Goal: Contribute content

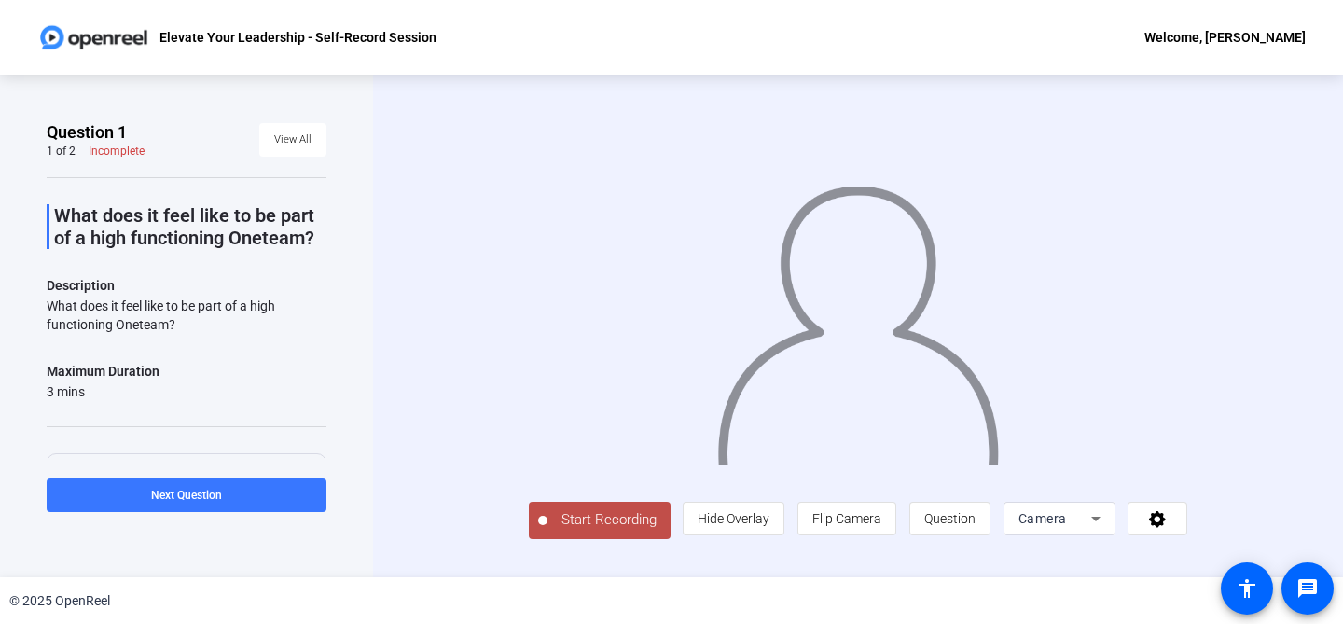
click at [258, 380] on div "Maximum Duration 3 mins" at bounding box center [187, 380] width 280 height 41
click at [289, 138] on span "View All" at bounding box center [292, 140] width 37 height 28
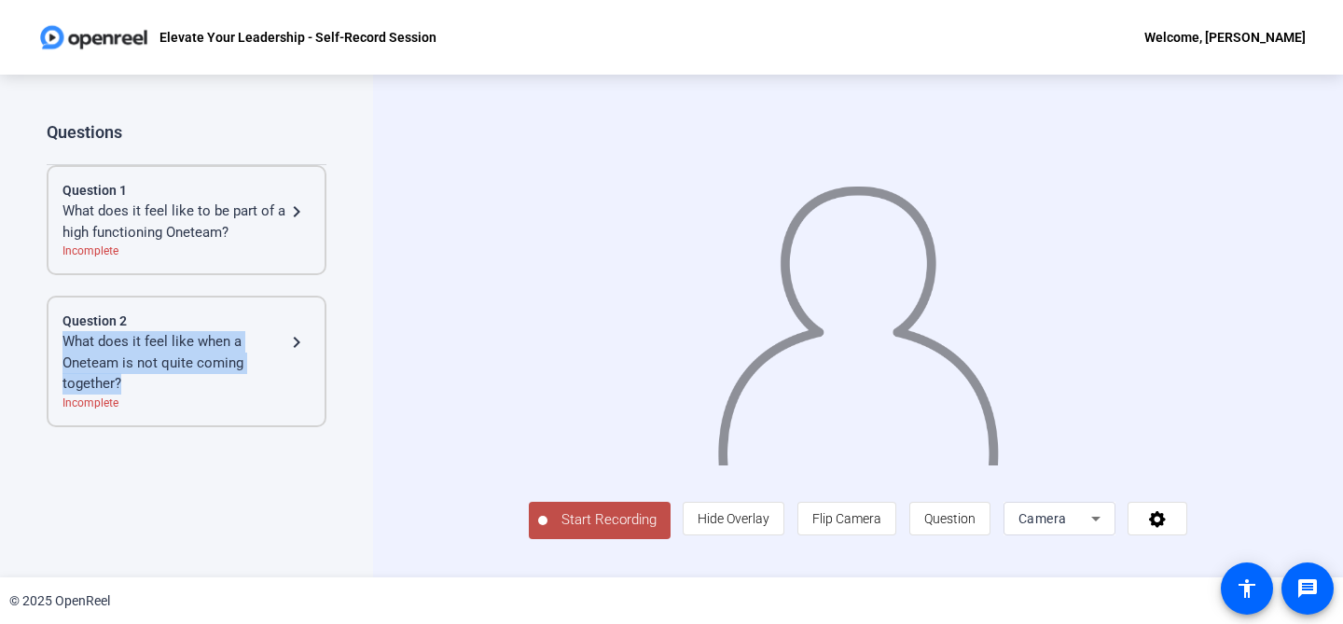
drag, startPoint x: 124, startPoint y: 381, endPoint x: 56, endPoint y: 341, distance: 79.0
click at [56, 341] on div "Question 2 What does it feel like when a Oneteam is not quite coming together? …" at bounding box center [187, 361] width 280 height 131
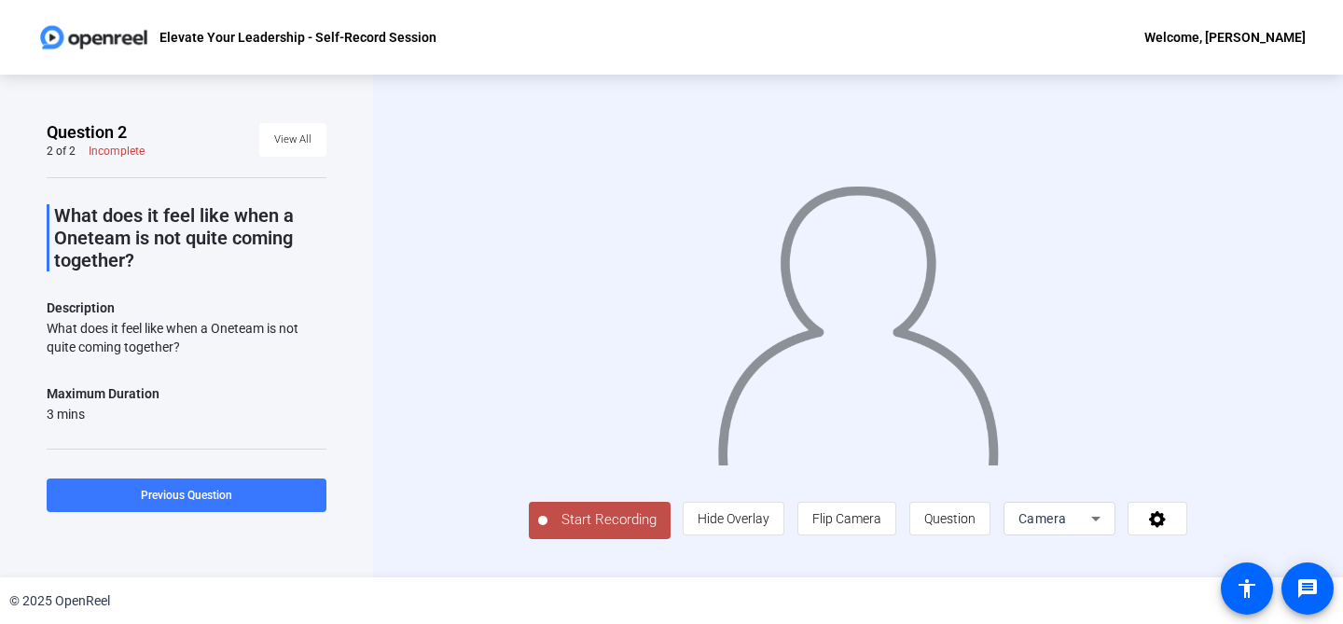
drag, startPoint x: 194, startPoint y: 344, endPoint x: 25, endPoint y: 332, distance: 169.2
click at [25, 332] on div "Question 2 2 of 2 Incomplete View All What does it feel like when a Oneteam is …" at bounding box center [186, 326] width 373 height 503
copy div "What does it feel like when a Oneteam is not quite coming together?"
click at [339, 329] on div "Question 2 2 of 2 Incomplete View All What does it feel like when a Oneteam is …" at bounding box center [186, 326] width 373 height 503
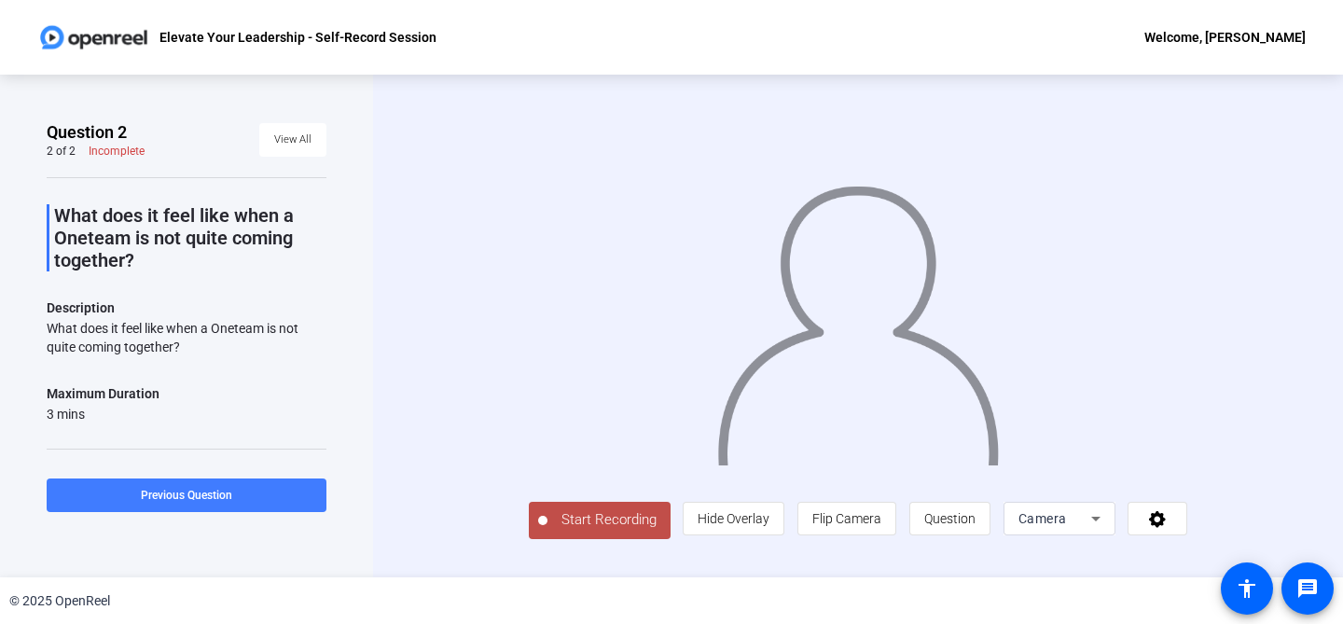
click at [314, 473] on span at bounding box center [187, 495] width 280 height 45
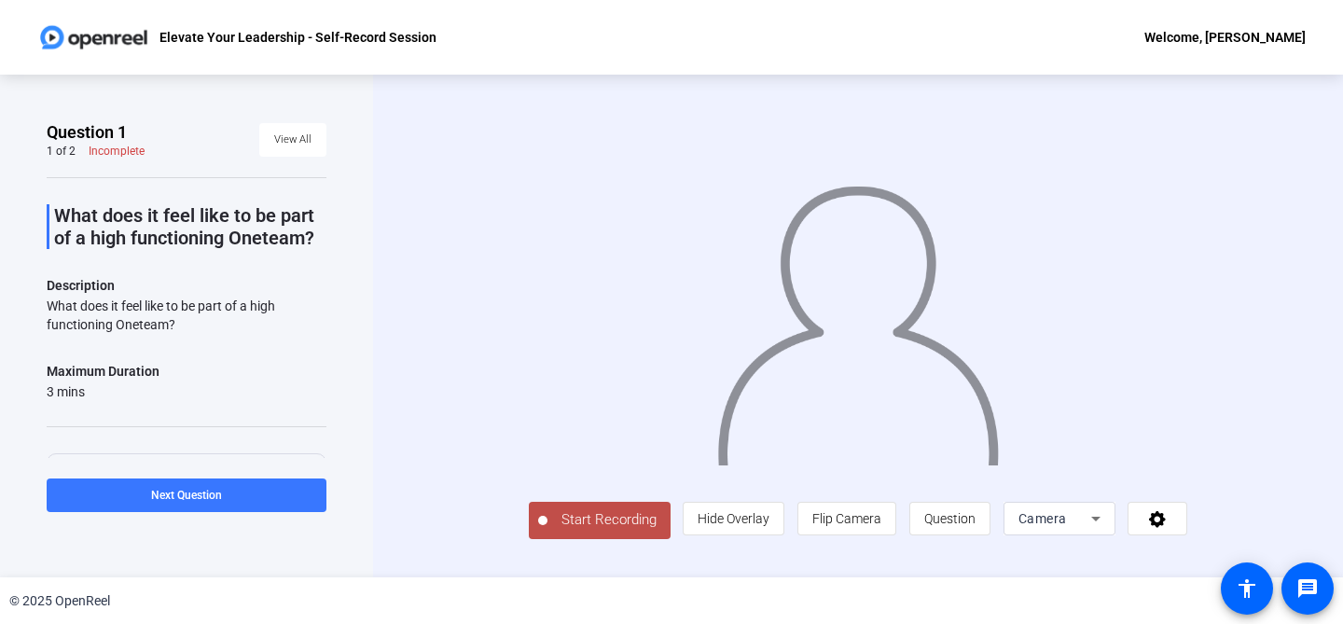
click at [547, 530] on span "Start Recording" at bounding box center [608, 519] width 123 height 21
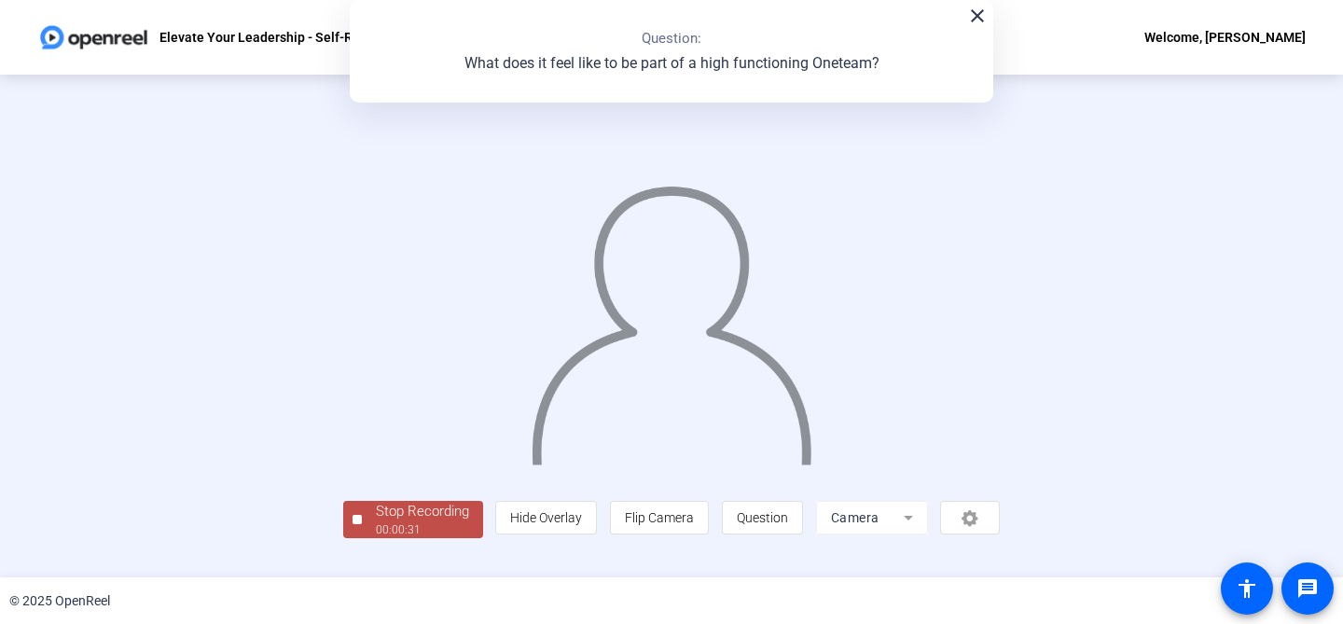
scroll to position [84, 0]
click at [376, 522] on div "Stop Recording" at bounding box center [422, 511] width 93 height 21
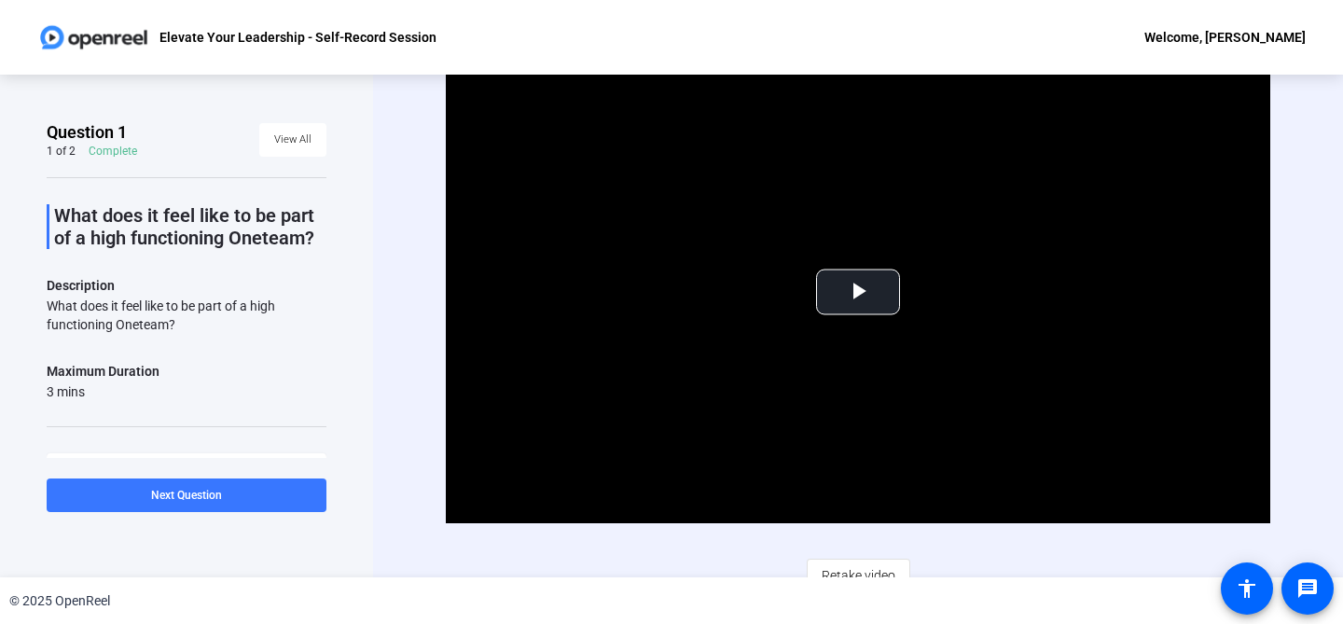
scroll to position [21, 0]
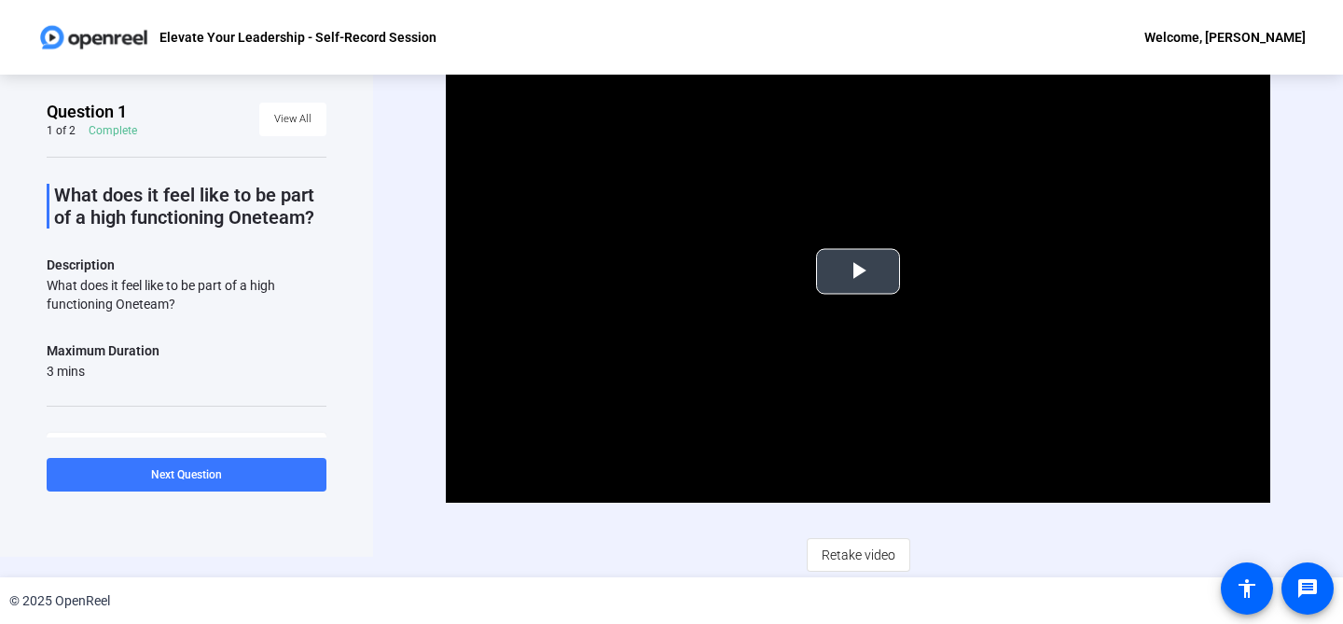
click at [858, 271] on span "Video Player" at bounding box center [858, 271] width 0 height 0
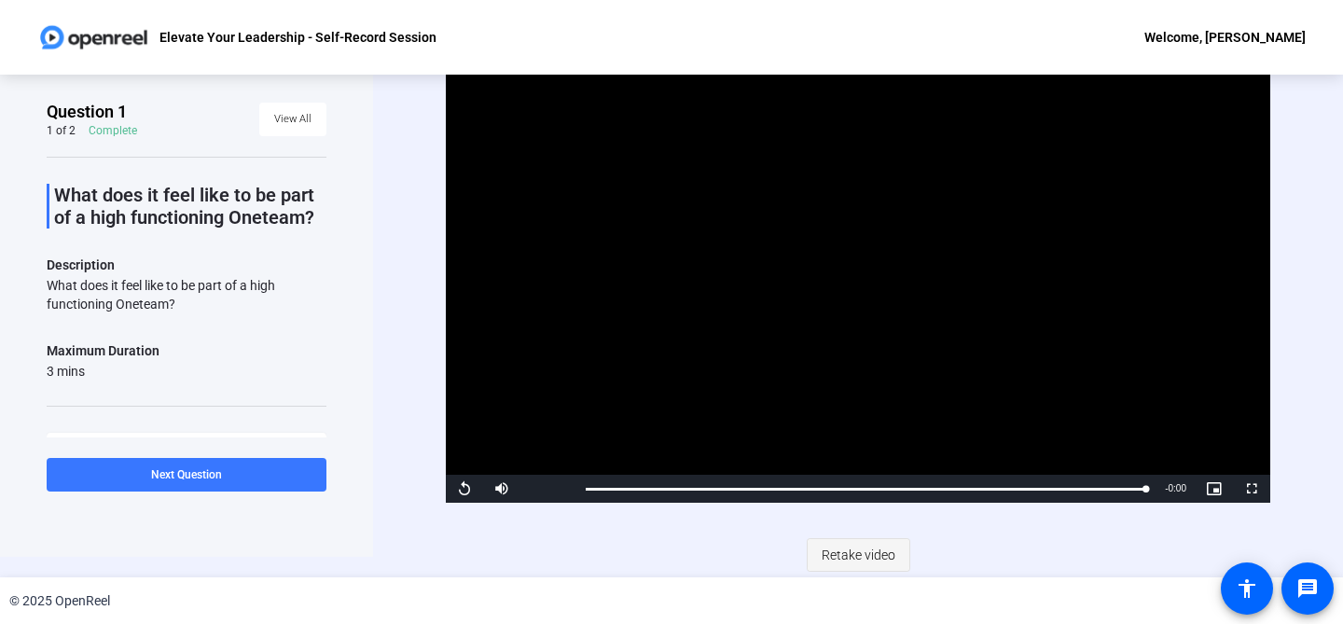
click at [883, 563] on span "Retake video" at bounding box center [858, 554] width 74 height 35
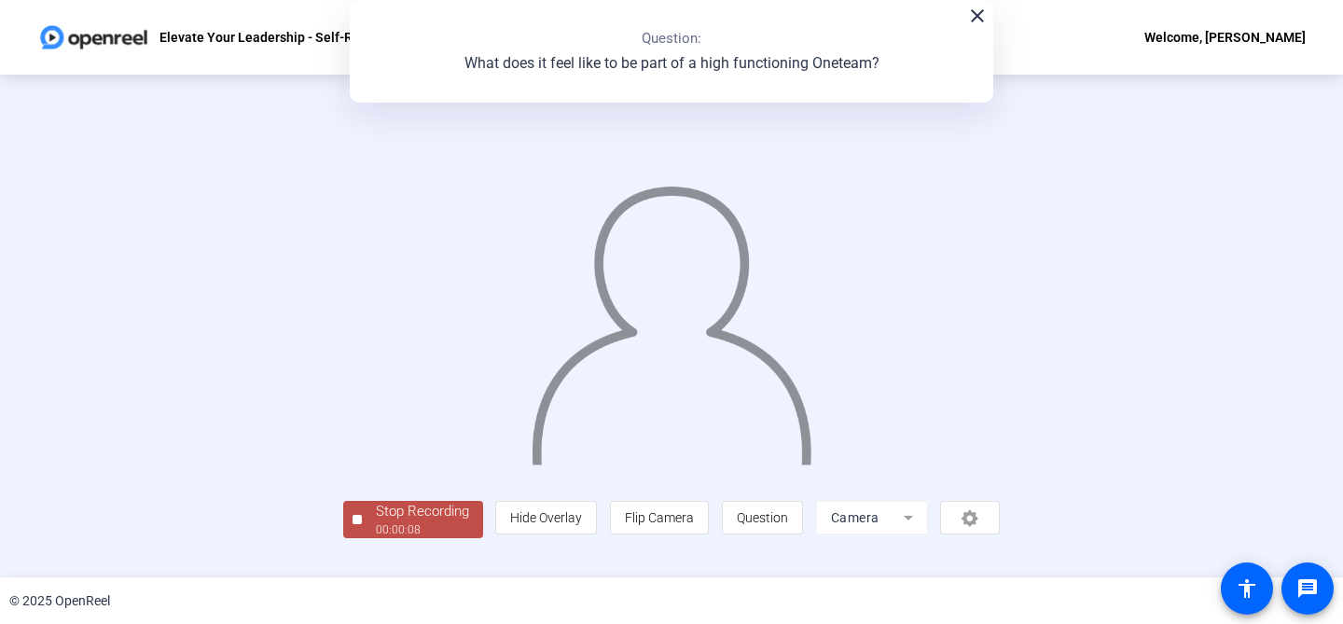
scroll to position [84, 0]
click at [376, 522] on div "Stop Recording" at bounding box center [422, 511] width 93 height 21
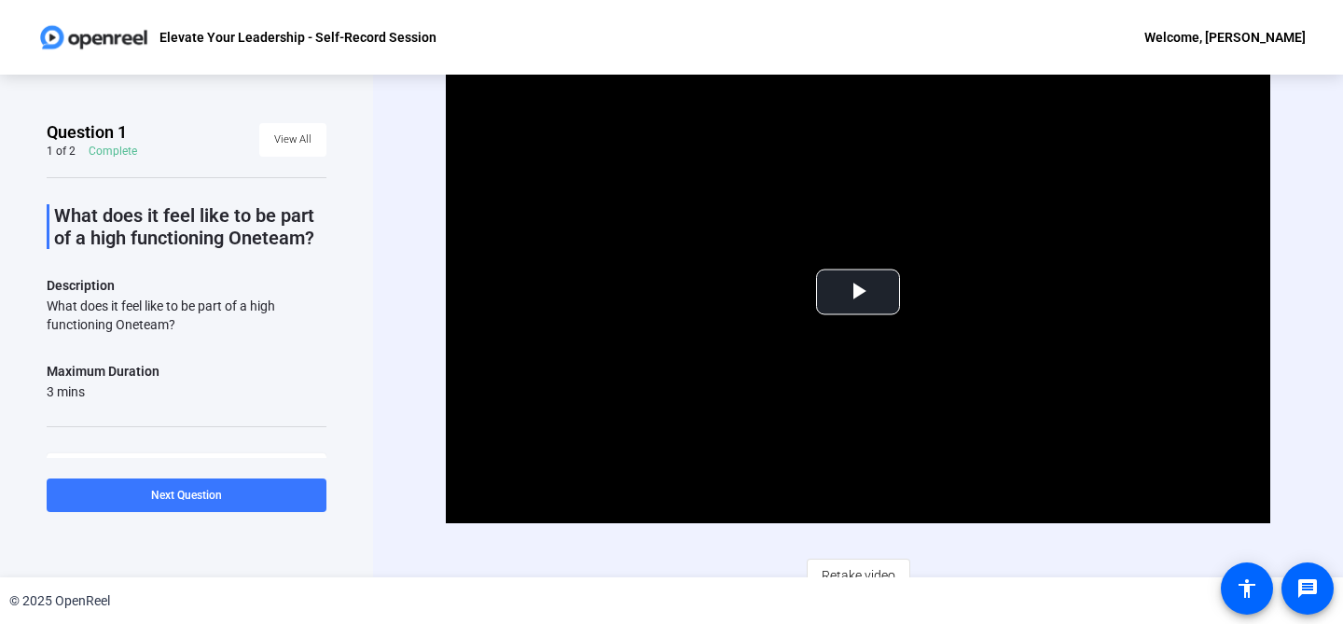
scroll to position [21, 0]
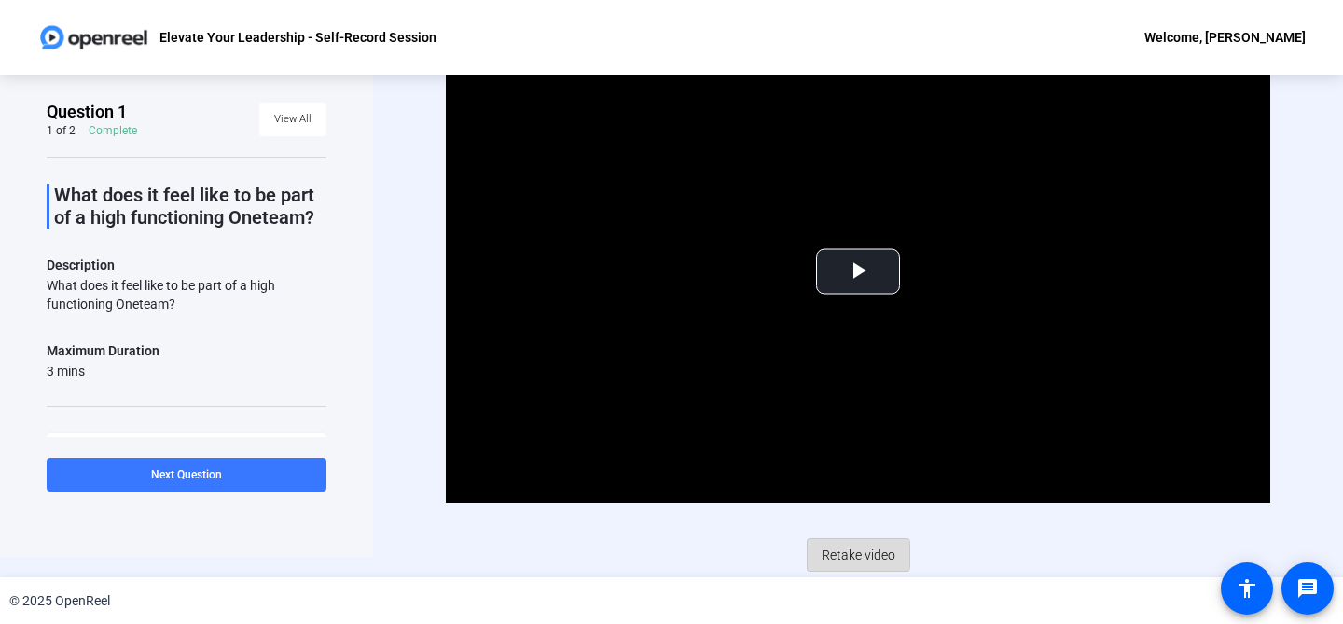
click at [847, 555] on span "Retake video" at bounding box center [858, 554] width 74 height 35
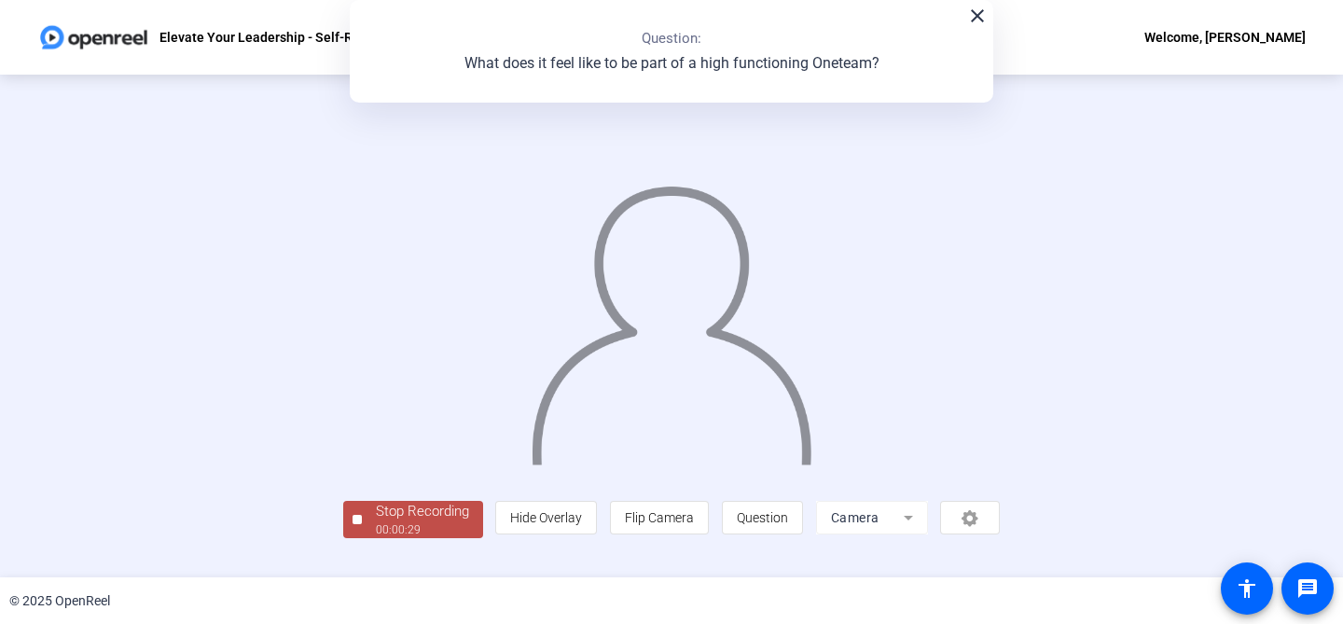
scroll to position [84, 0]
click at [376, 522] on div "Stop Recording" at bounding box center [422, 511] width 93 height 21
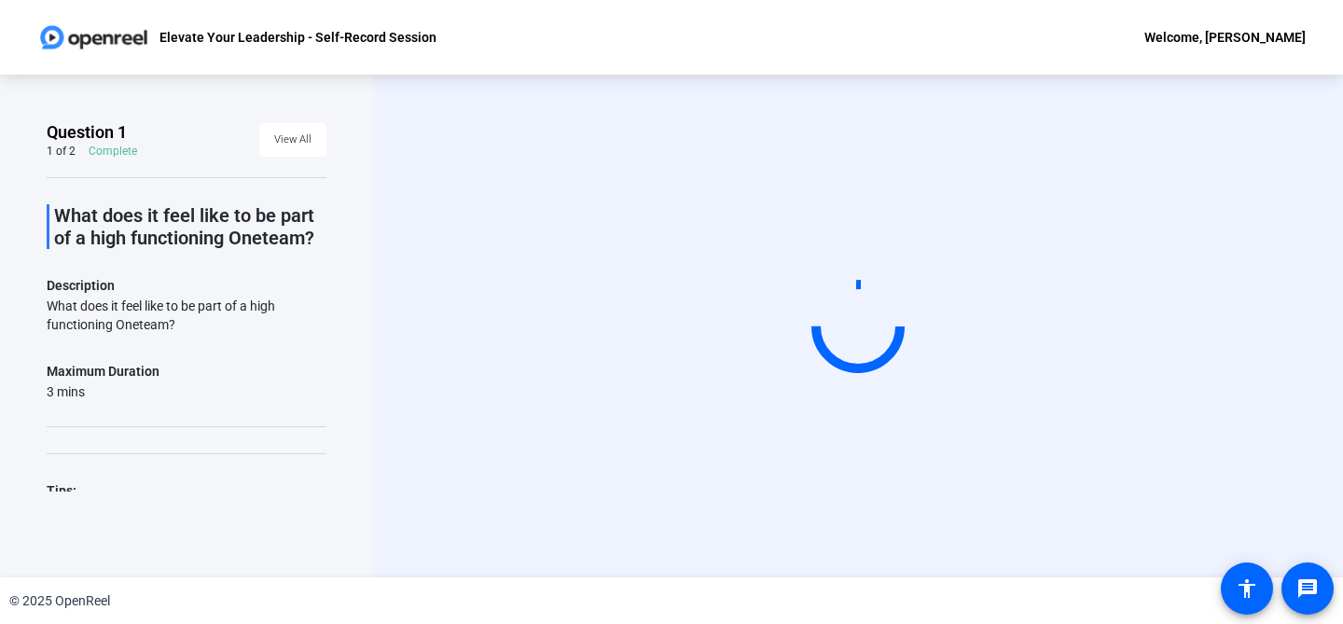
scroll to position [0, 0]
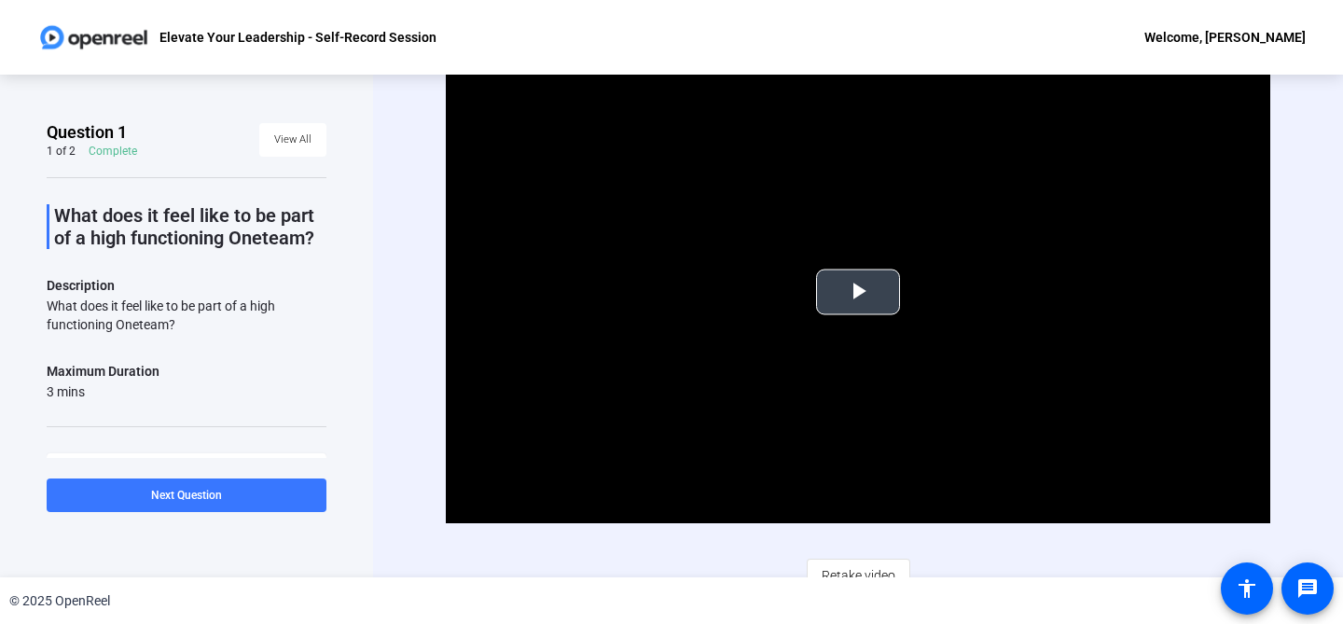
click at [858, 292] on span "Video Player" at bounding box center [858, 292] width 0 height 0
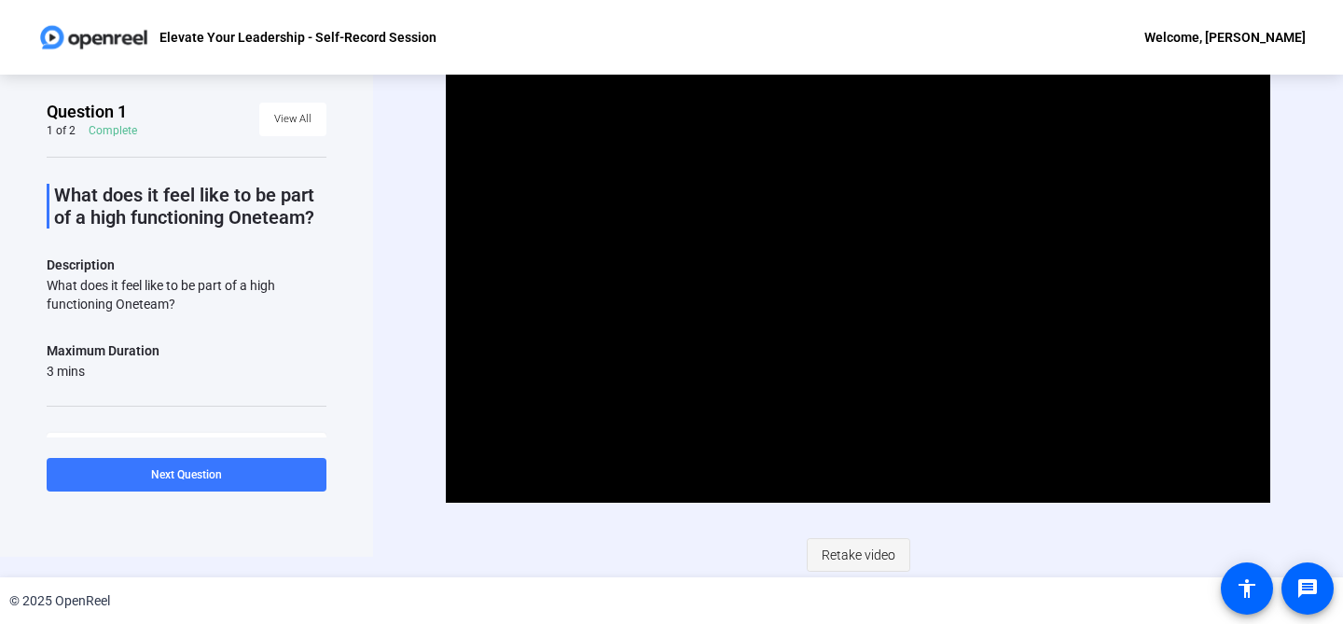
click at [881, 551] on span "Retake video" at bounding box center [858, 554] width 74 height 35
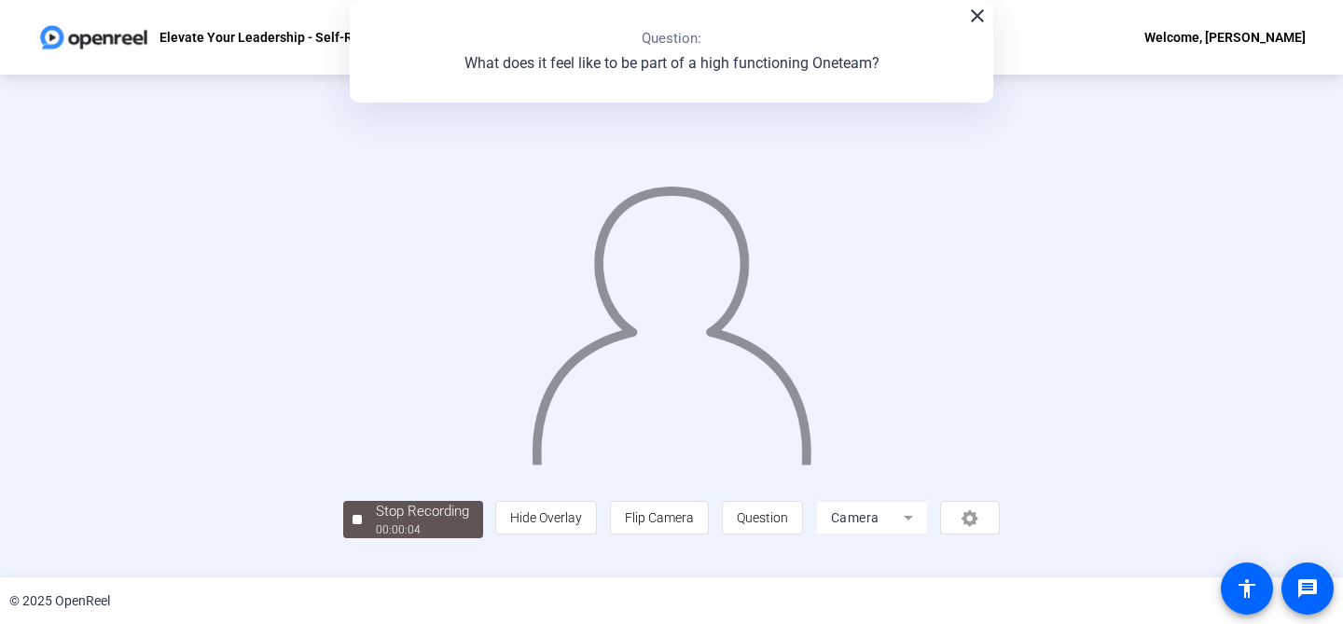
scroll to position [84, 0]
click at [376, 538] on div "00:00:07" at bounding box center [422, 529] width 93 height 17
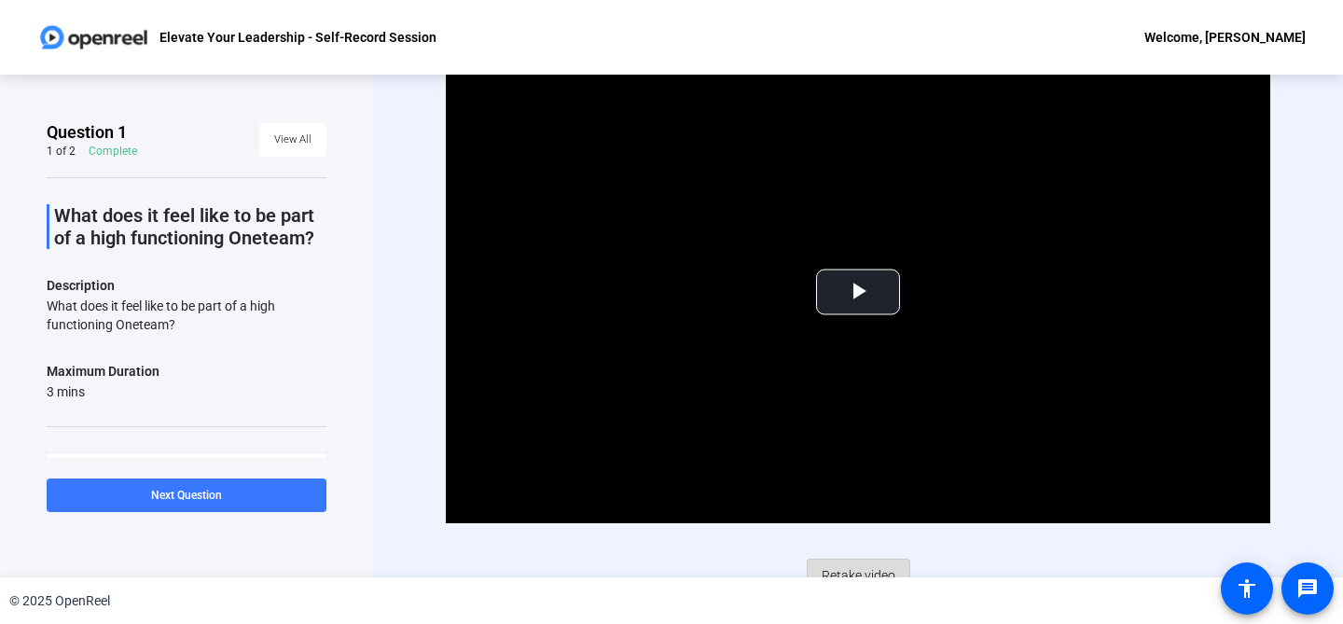
click at [856, 569] on span "Retake video" at bounding box center [858, 575] width 74 height 35
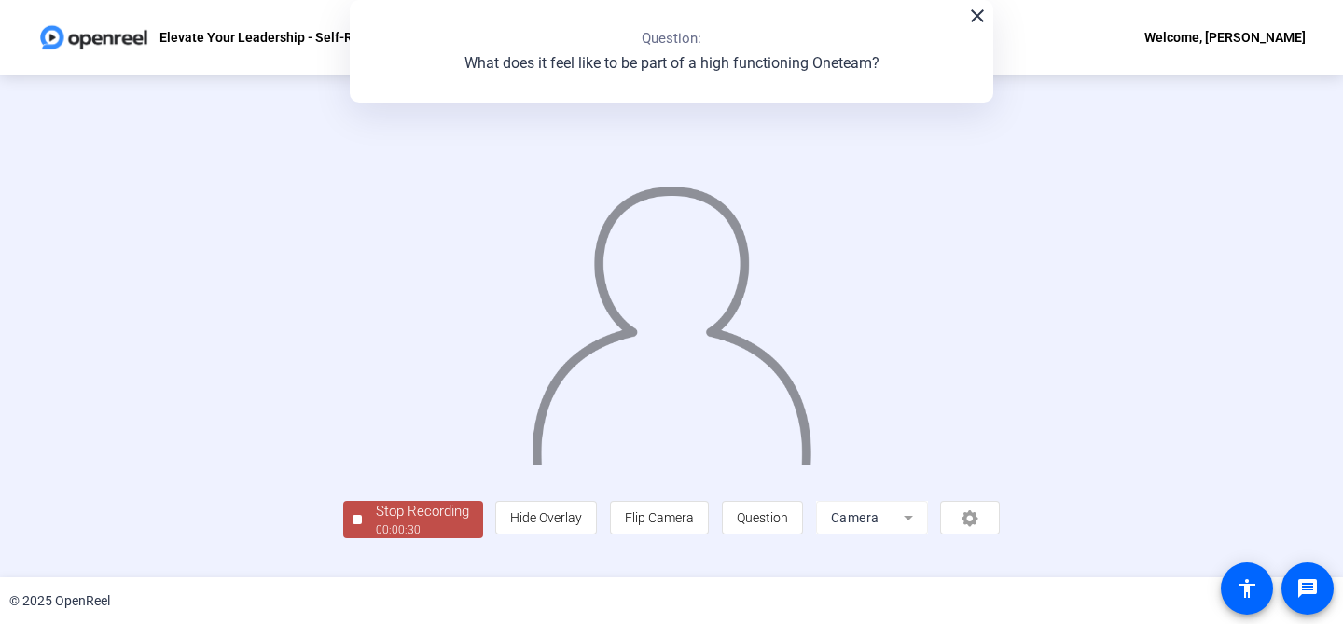
scroll to position [84, 0]
click at [376, 522] on div "Stop Recording" at bounding box center [422, 511] width 93 height 21
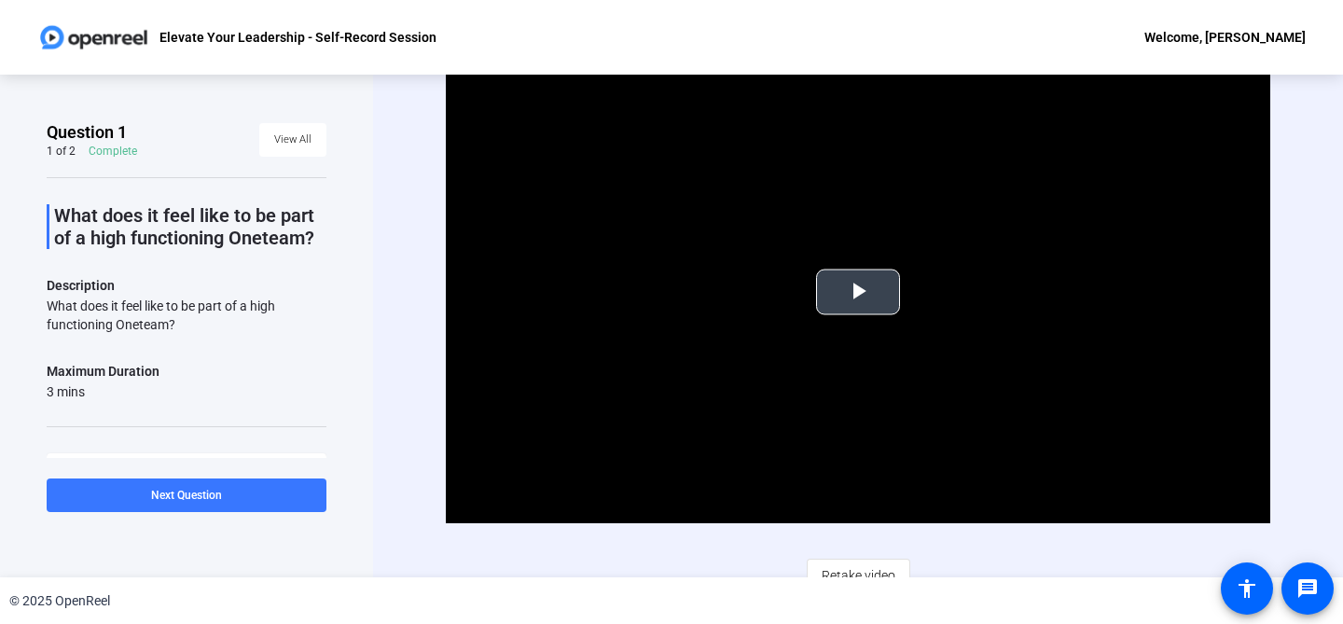
click at [858, 292] on span "Video Player" at bounding box center [858, 292] width 0 height 0
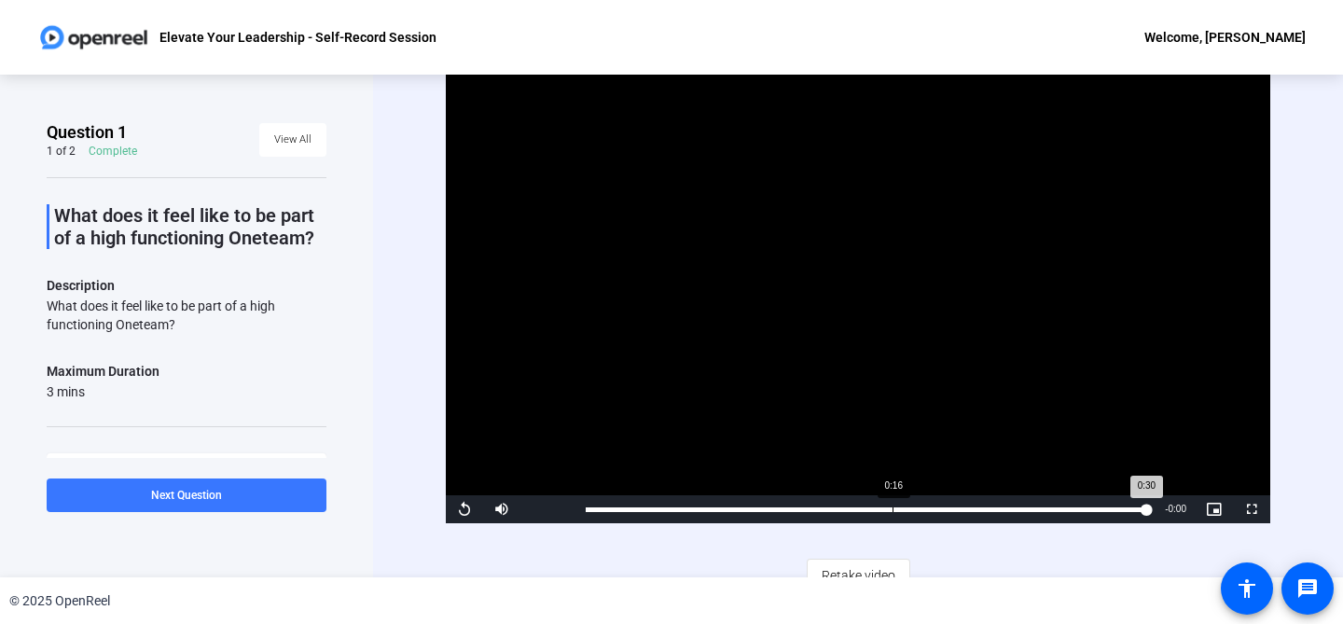
scroll to position [21, 0]
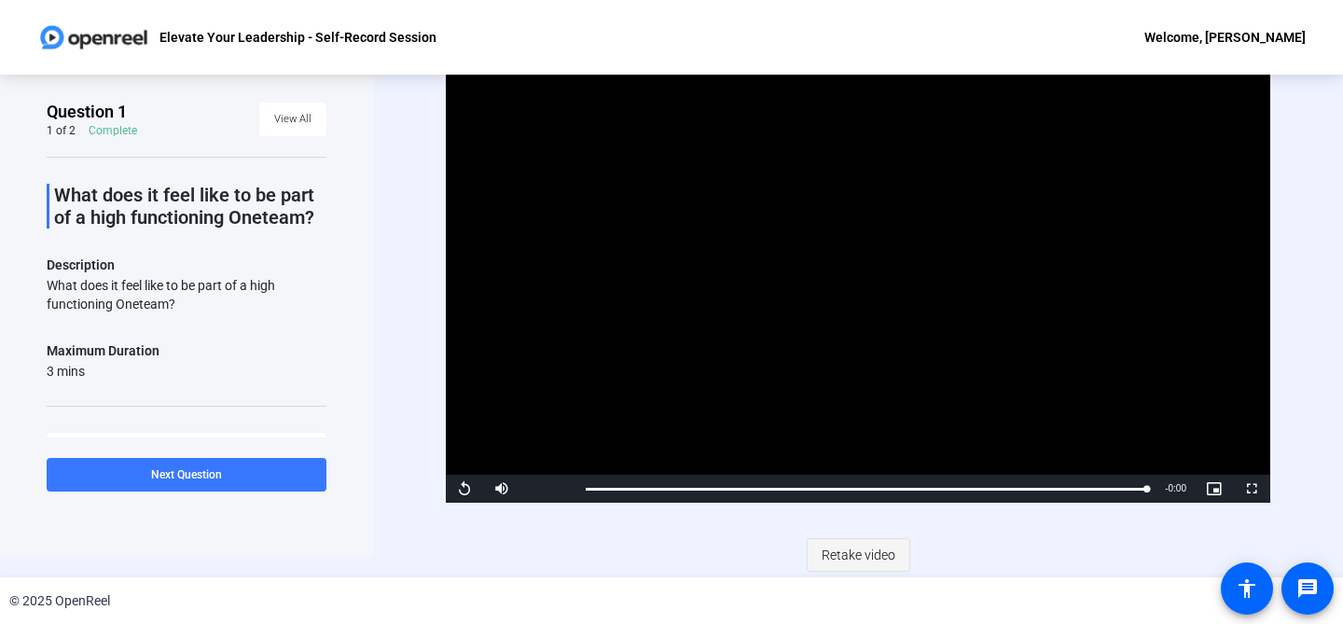
click at [881, 552] on span "Retake video" at bounding box center [858, 554] width 74 height 35
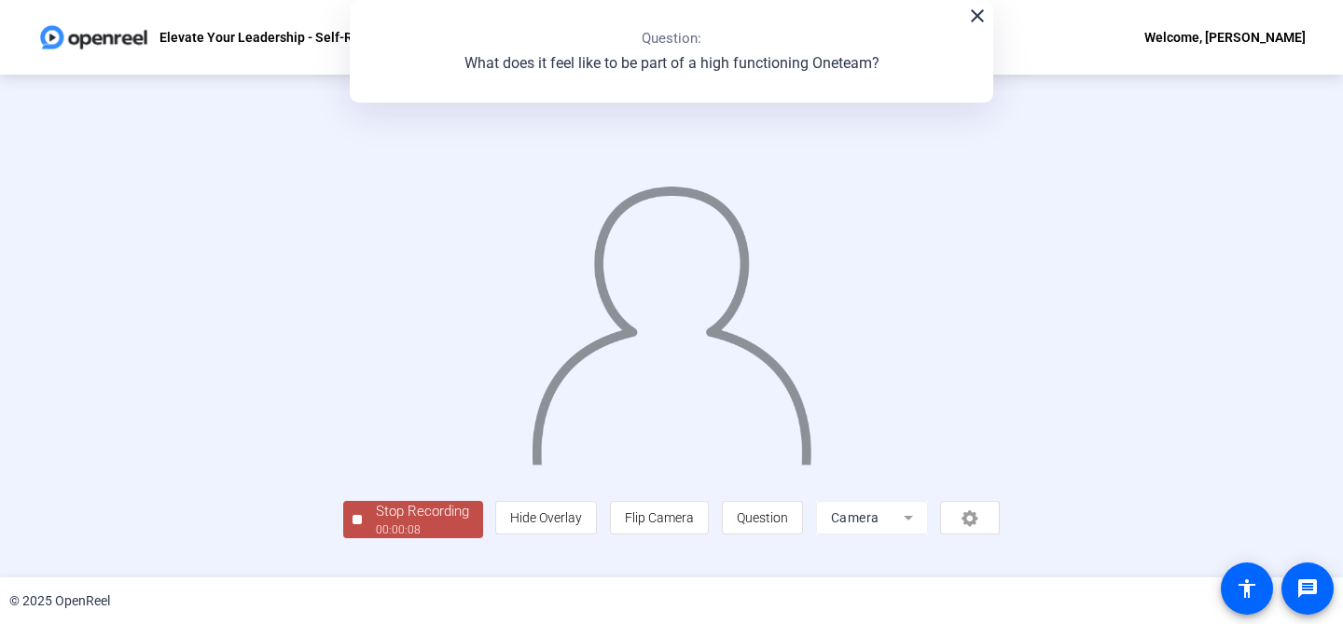
scroll to position [84, 0]
click at [376, 522] on div "Stop Recording" at bounding box center [422, 511] width 93 height 21
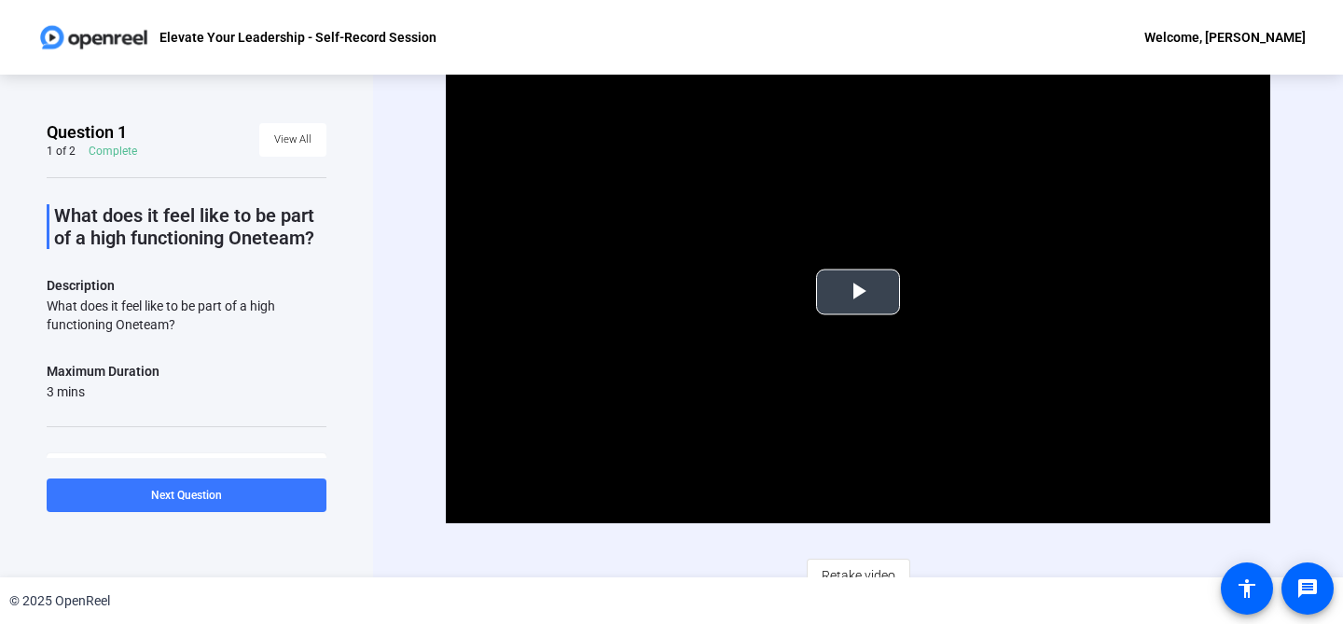
click at [858, 292] on span "Video Player" at bounding box center [858, 292] width 0 height 0
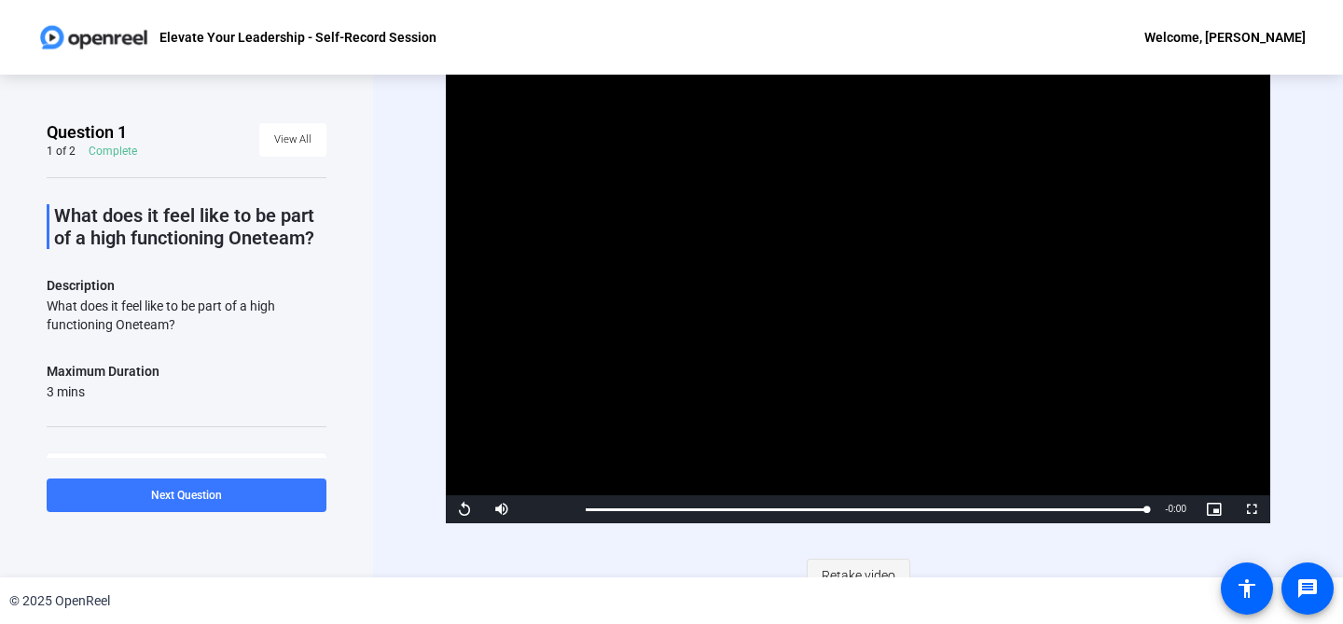
click at [888, 571] on span "Retake video" at bounding box center [858, 575] width 74 height 35
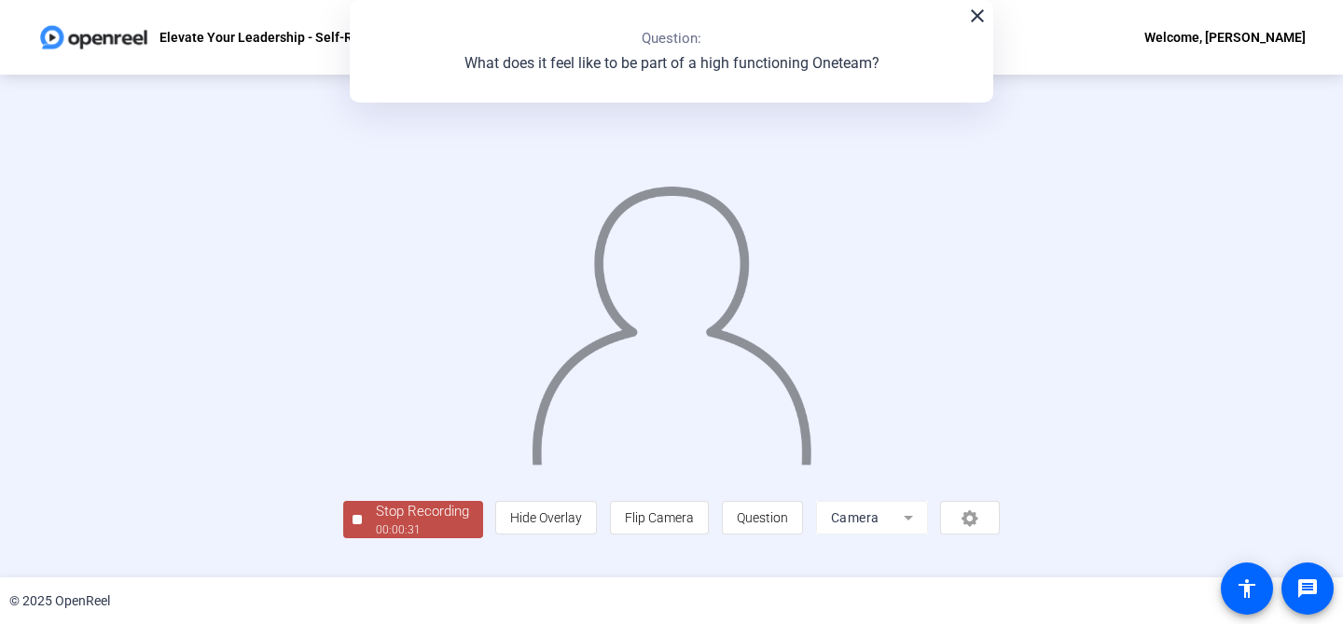
scroll to position [84, 0]
click at [376, 522] on div "Stop Recording" at bounding box center [422, 511] width 93 height 21
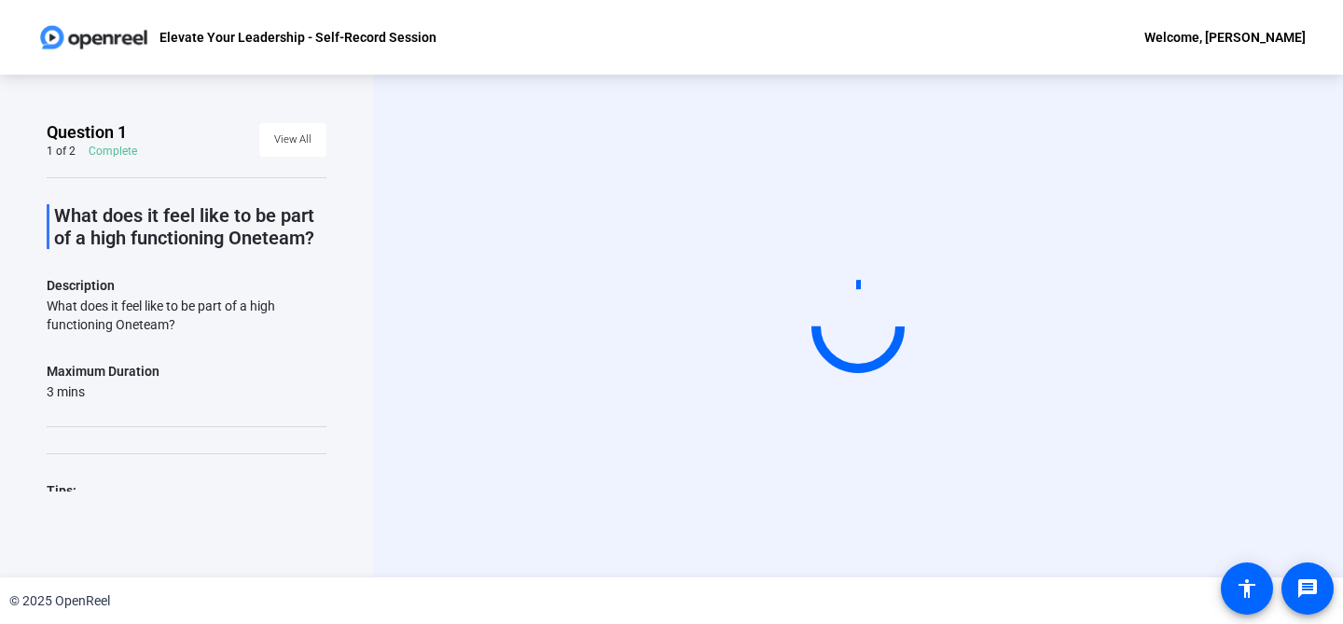
scroll to position [0, 0]
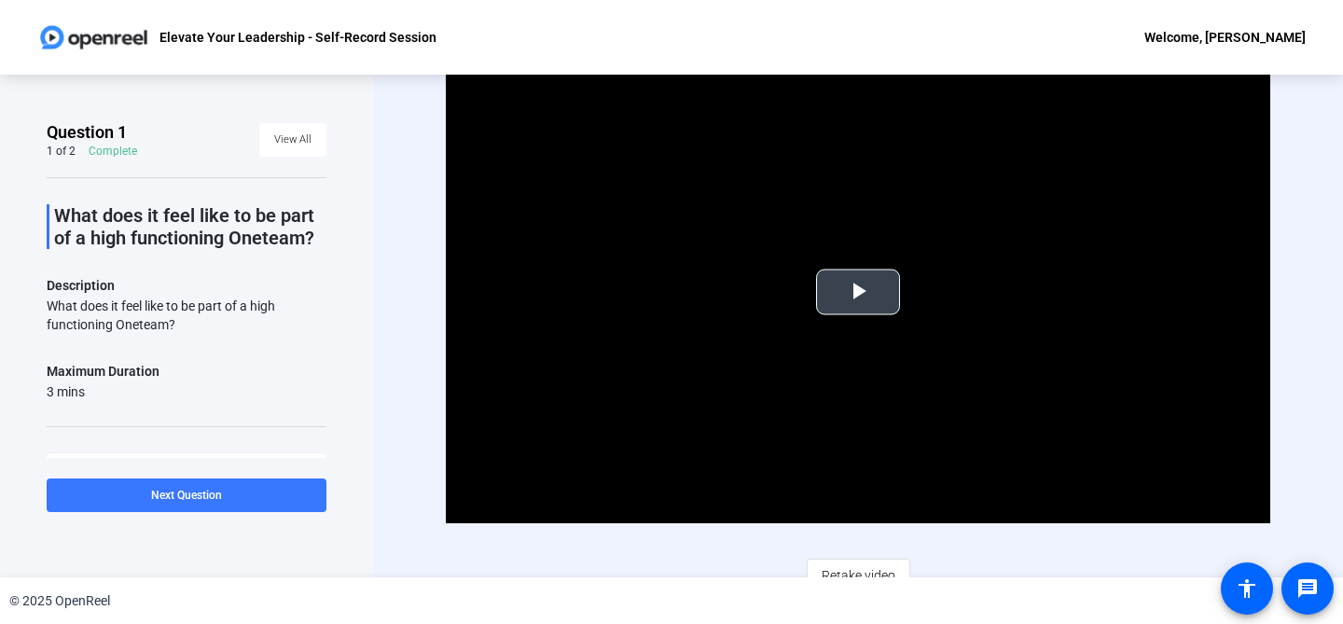
click at [858, 292] on span "Video Player" at bounding box center [858, 292] width 0 height 0
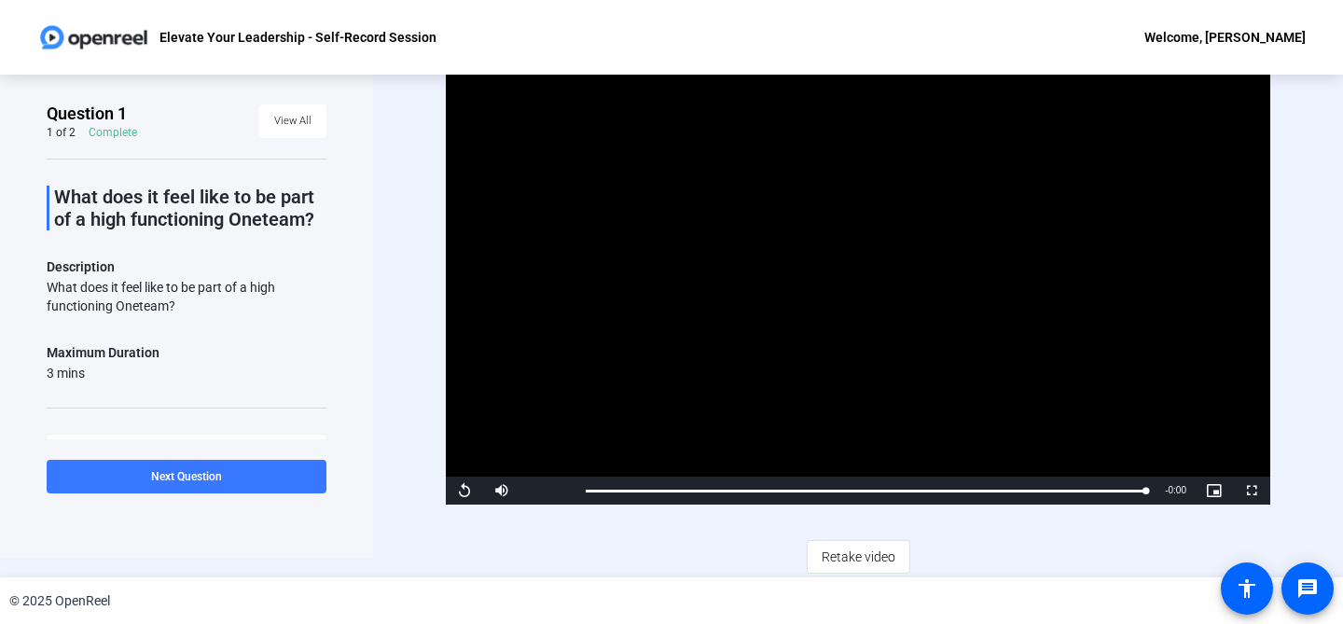
scroll to position [21, 0]
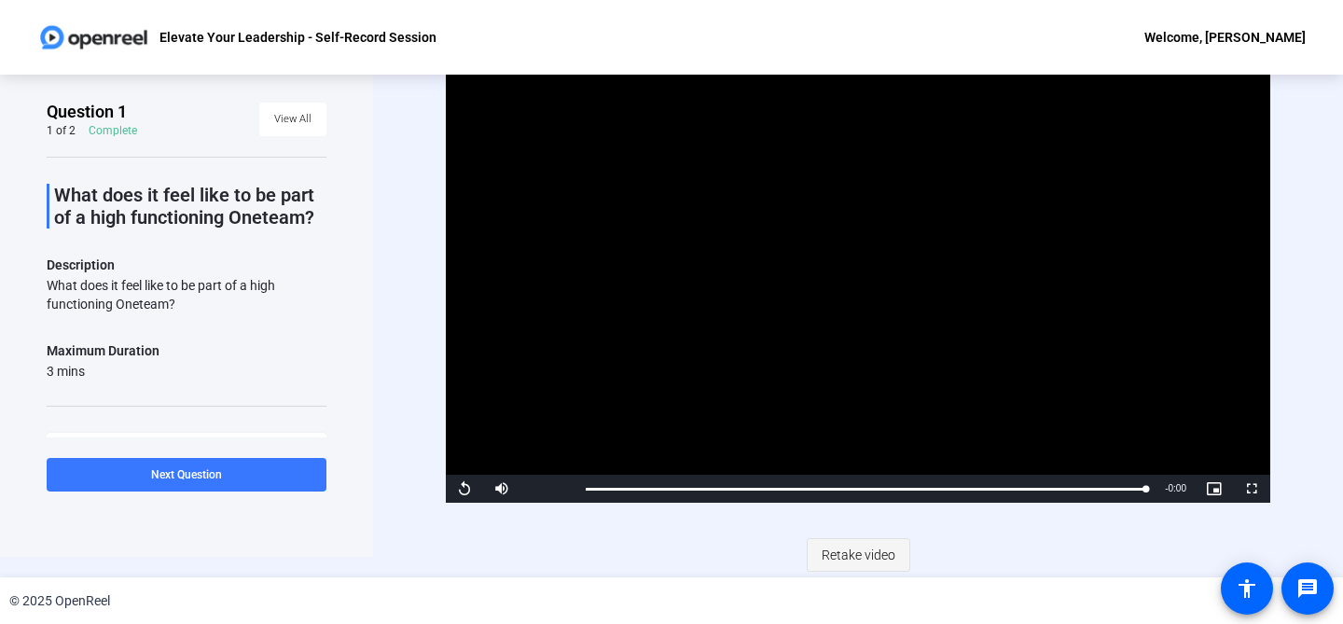
click at [840, 546] on span "Retake video" at bounding box center [858, 554] width 74 height 35
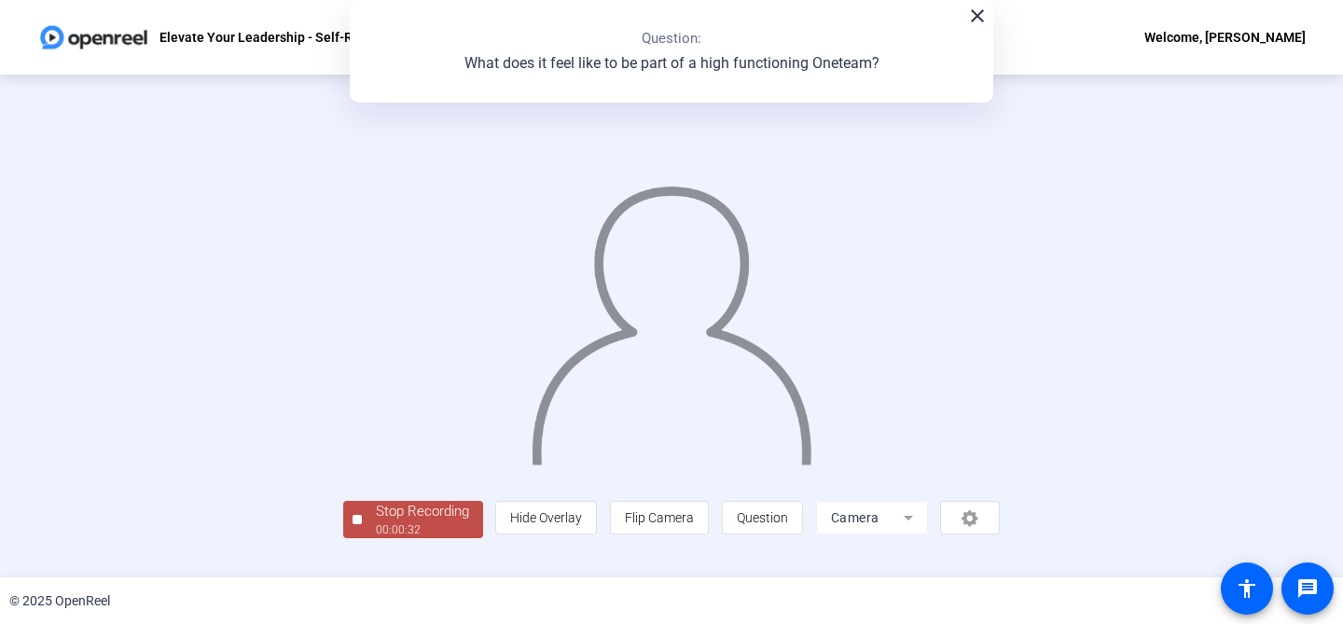
scroll to position [84, 0]
click at [376, 522] on div "Stop Recording" at bounding box center [422, 511] width 93 height 21
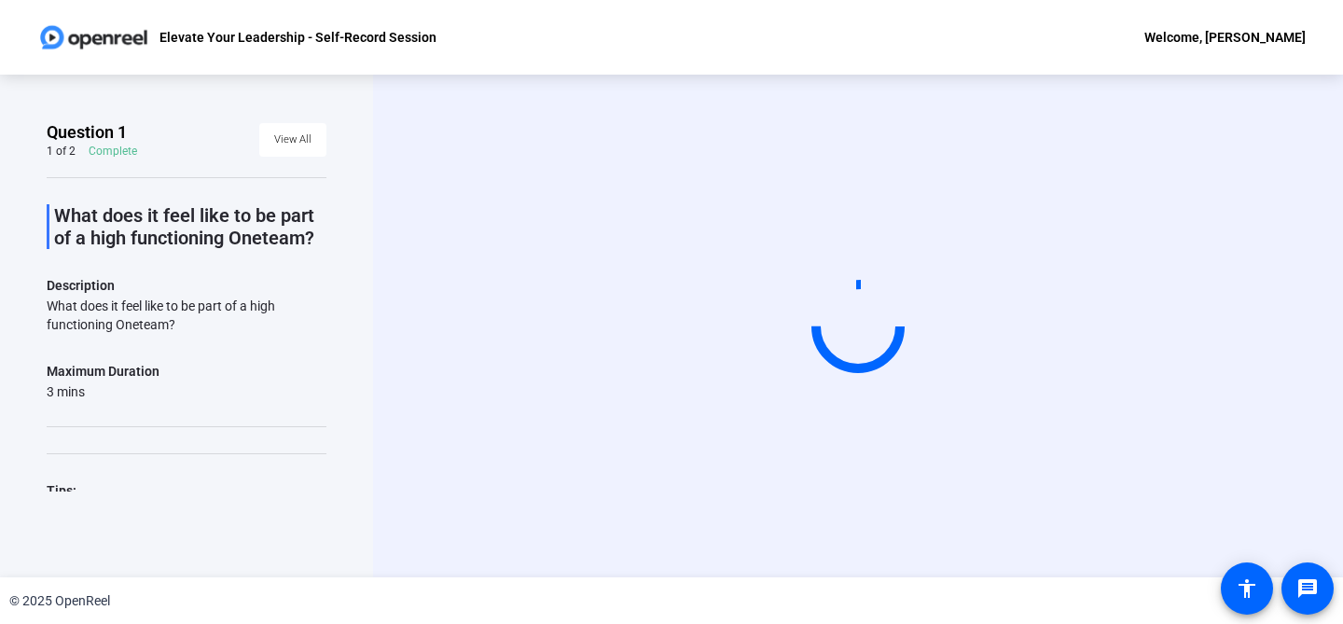
scroll to position [0, 0]
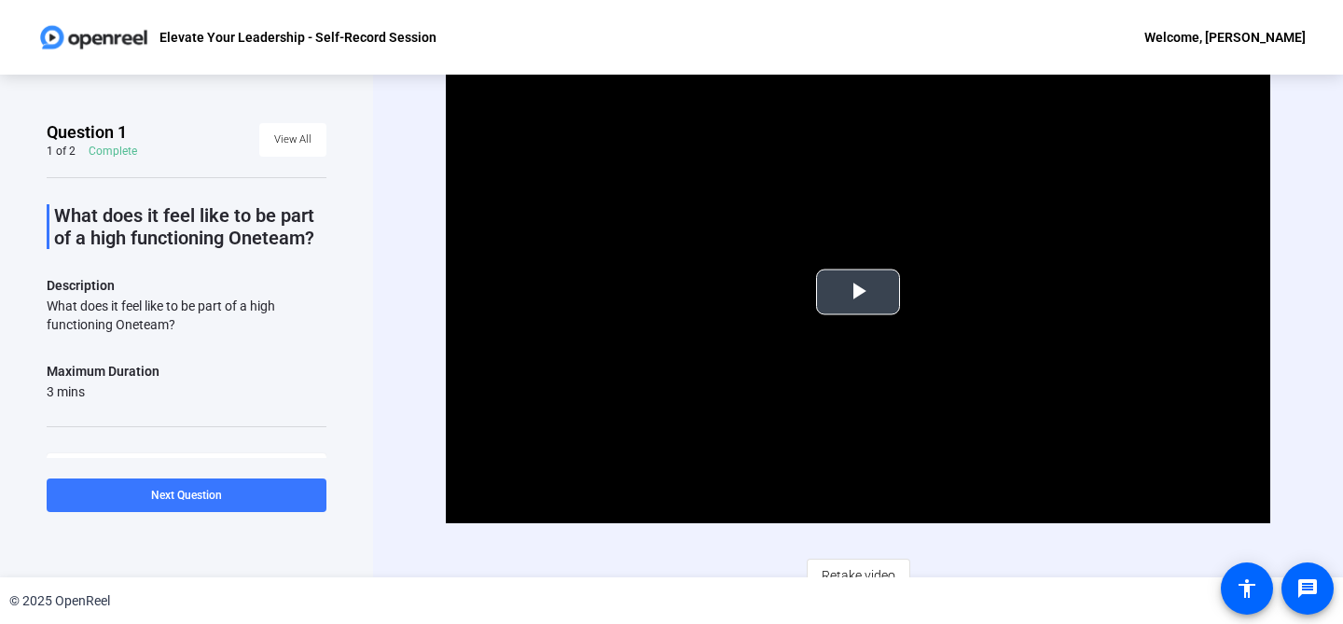
click at [858, 292] on span "Video Player" at bounding box center [858, 292] width 0 height 0
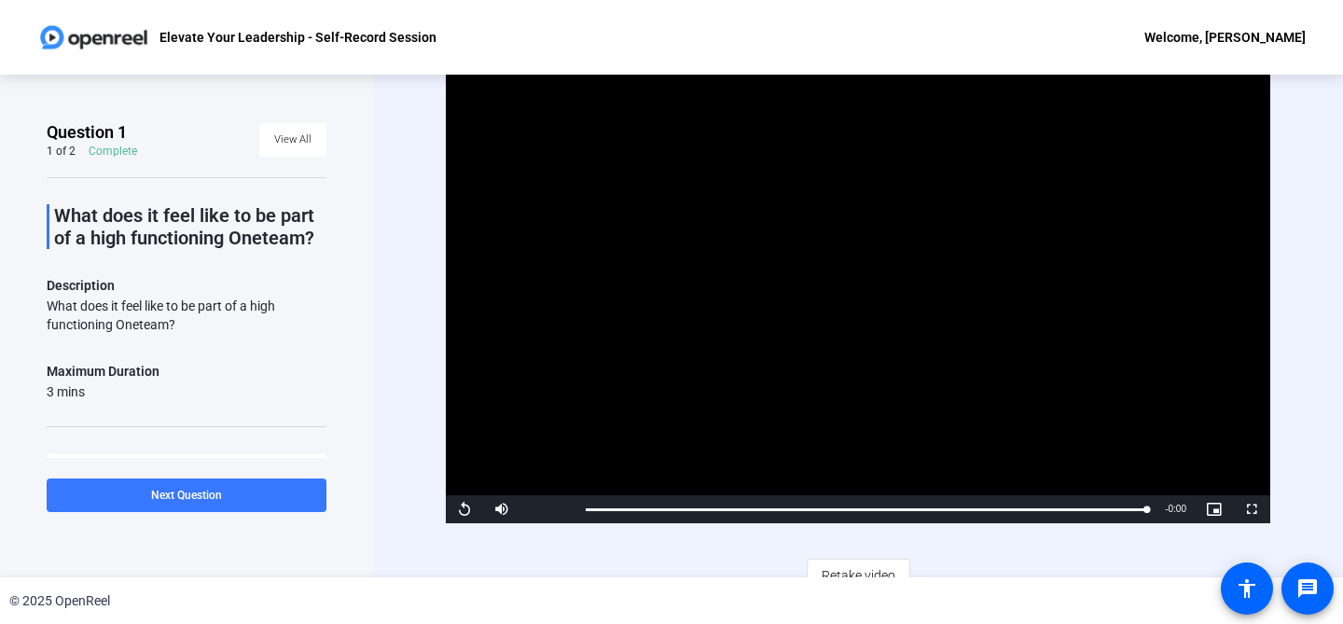
scroll to position [21, 0]
